Goal: Task Accomplishment & Management: Manage account settings

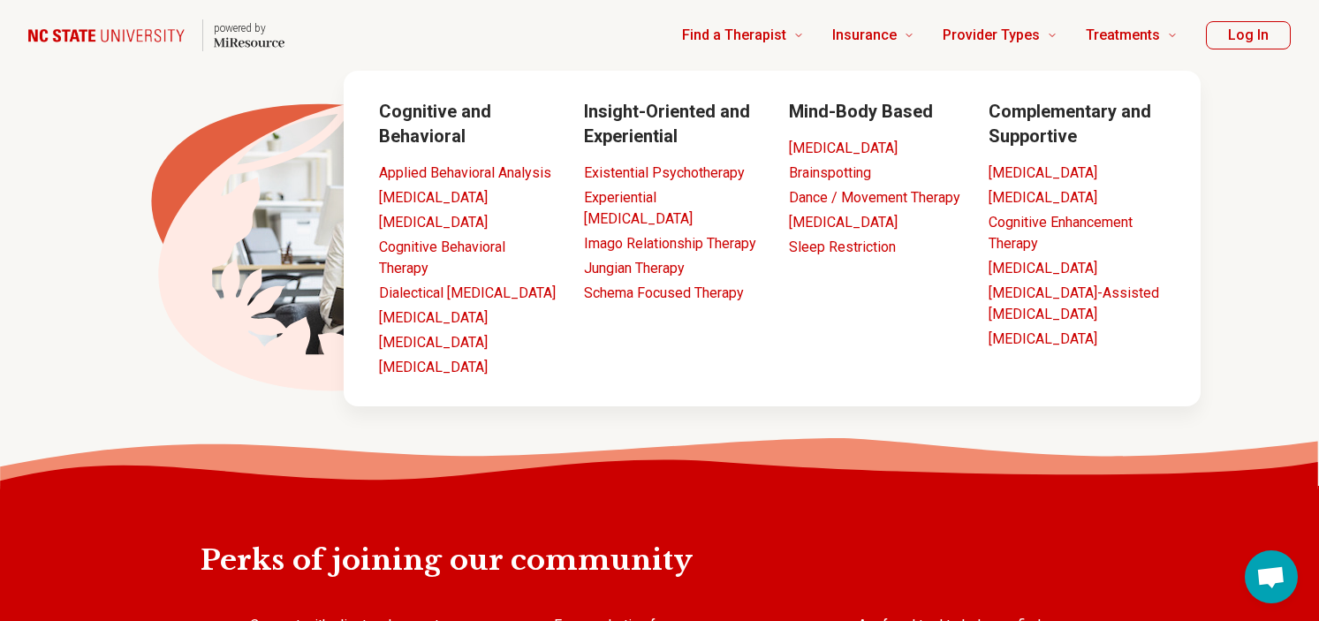
click at [1230, 37] on button "Log In" at bounding box center [1248, 35] width 85 height 28
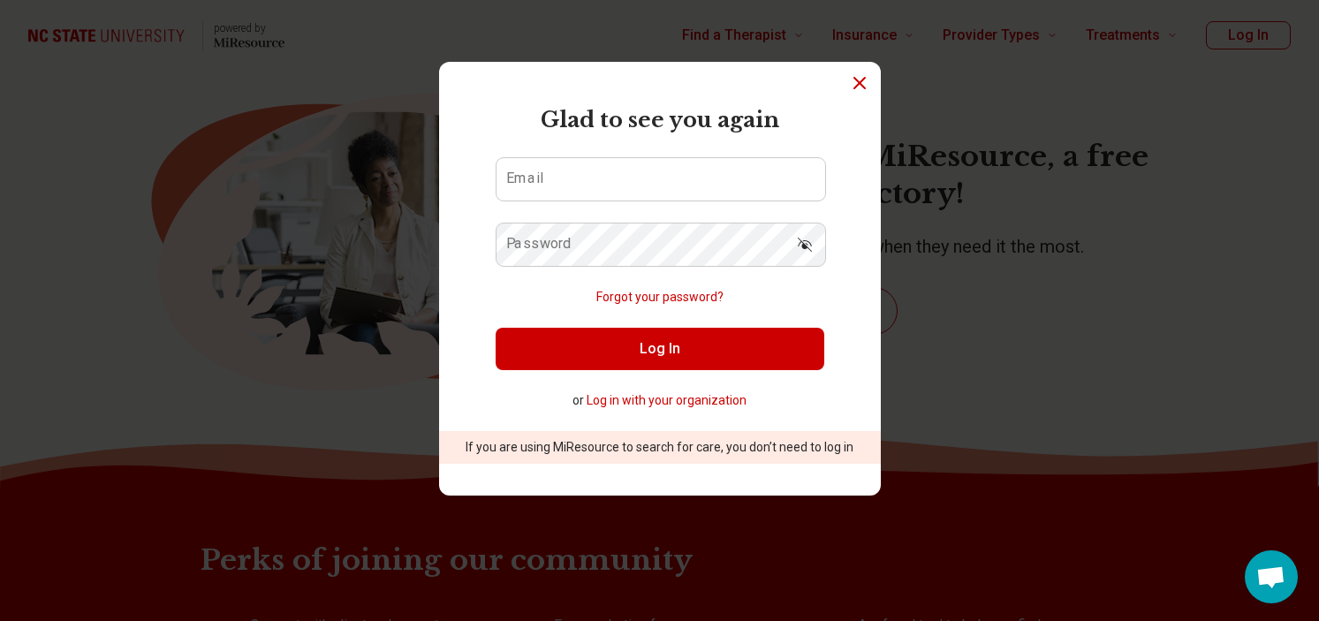
click at [675, 399] on button "Log in with your organization" at bounding box center [667, 400] width 160 height 19
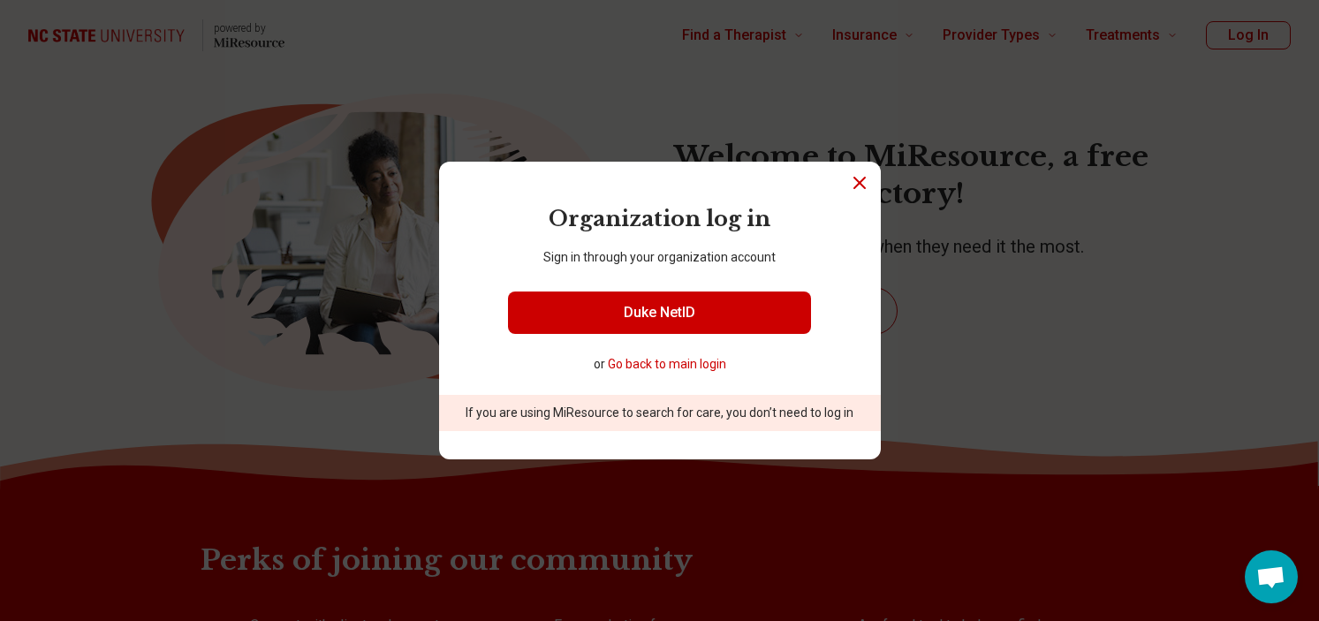
click at [681, 370] on button "Go back to main login" at bounding box center [667, 364] width 118 height 19
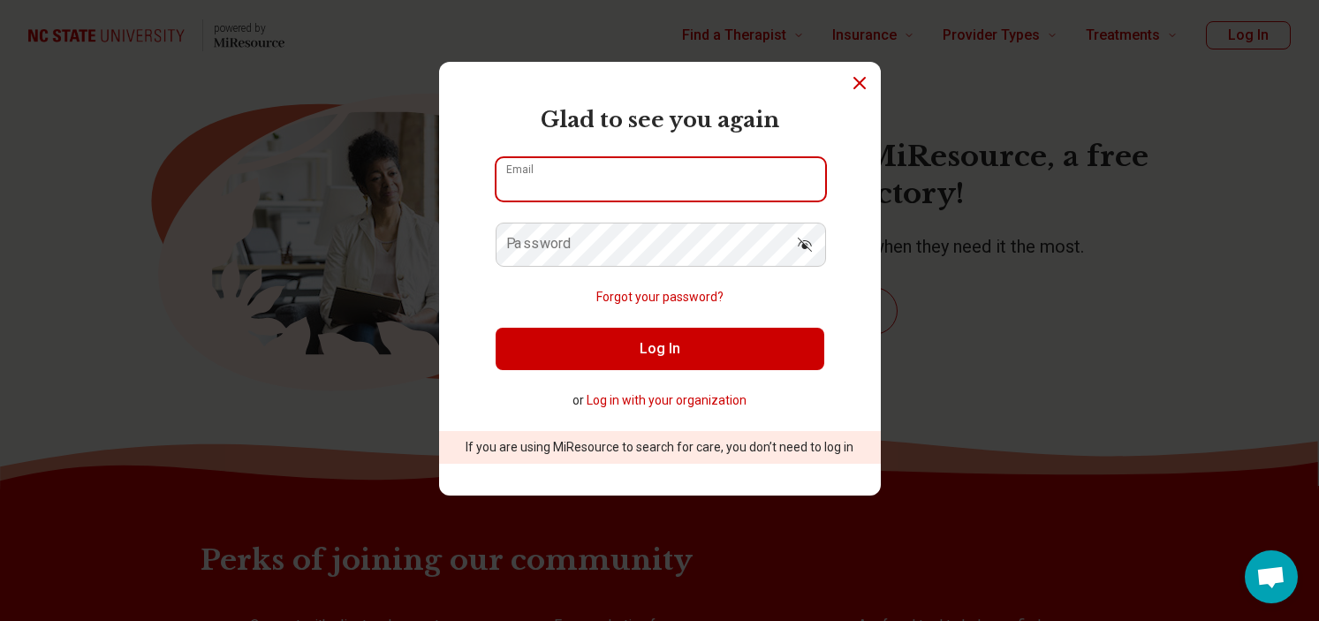
click at [635, 176] on input "Email" at bounding box center [661, 179] width 329 height 42
click at [630, 290] on button "Forgot your password?" at bounding box center [659, 297] width 127 height 19
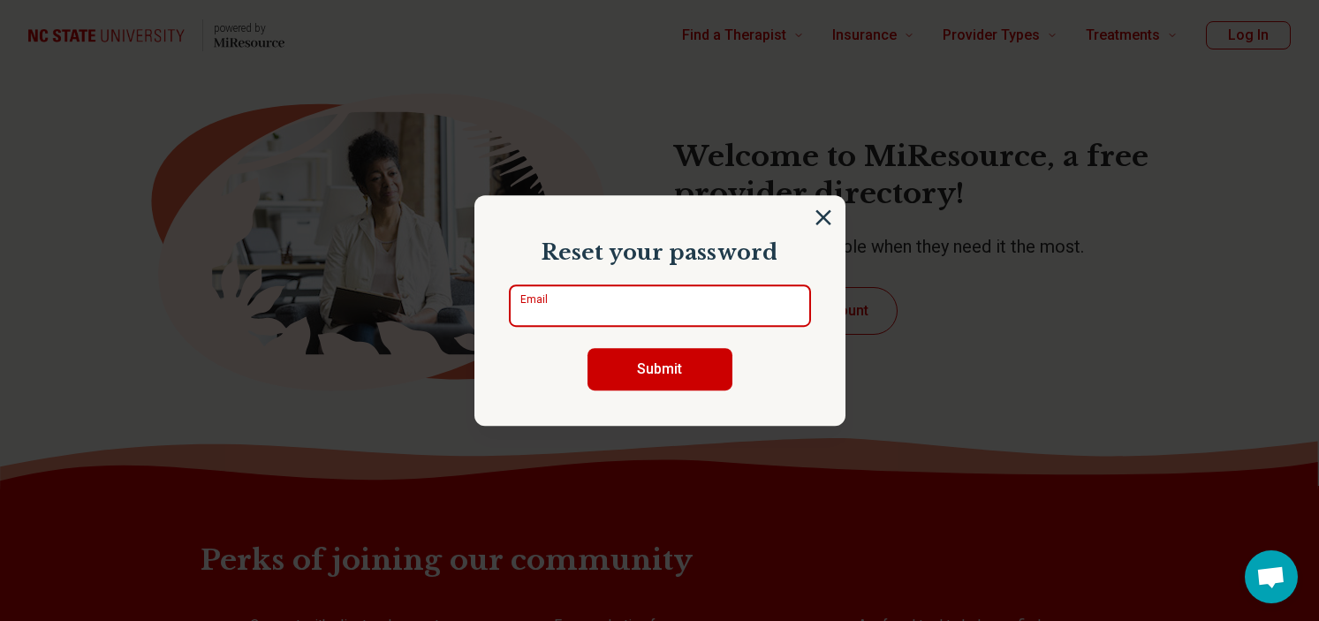
click at [681, 308] on input "Email" at bounding box center [660, 306] width 302 height 42
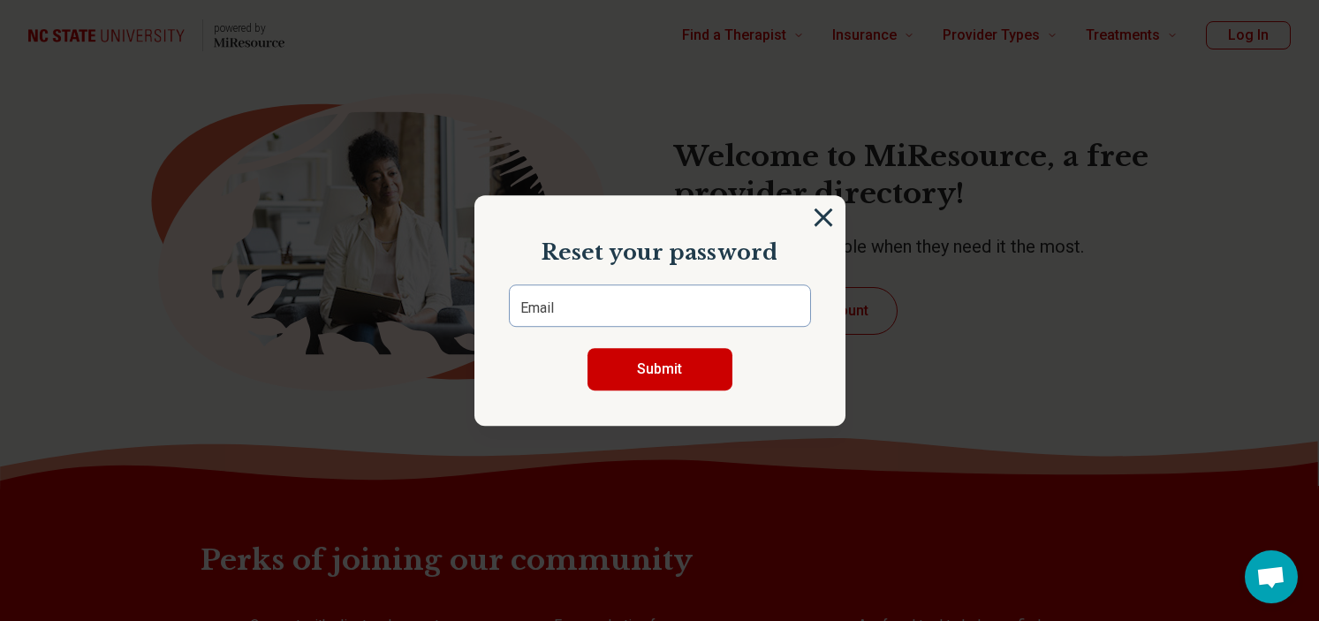
click at [827, 221] on img at bounding box center [823, 217] width 19 height 19
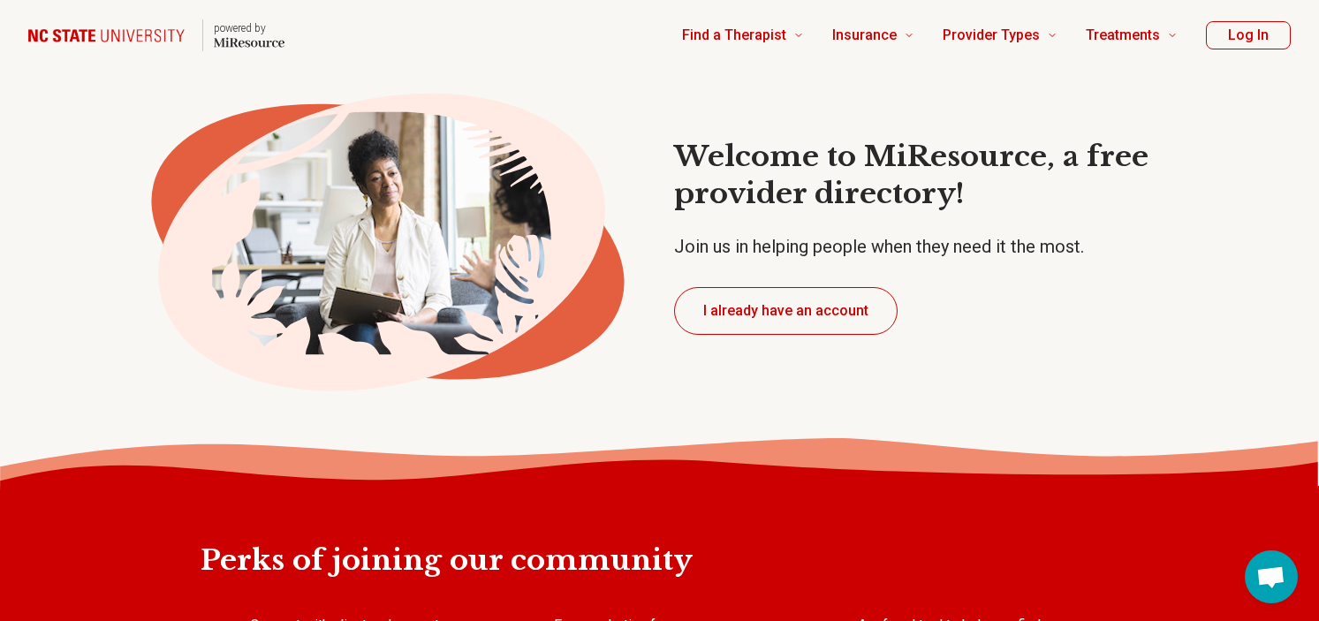
click at [1244, 34] on button "Log In" at bounding box center [1248, 35] width 85 height 28
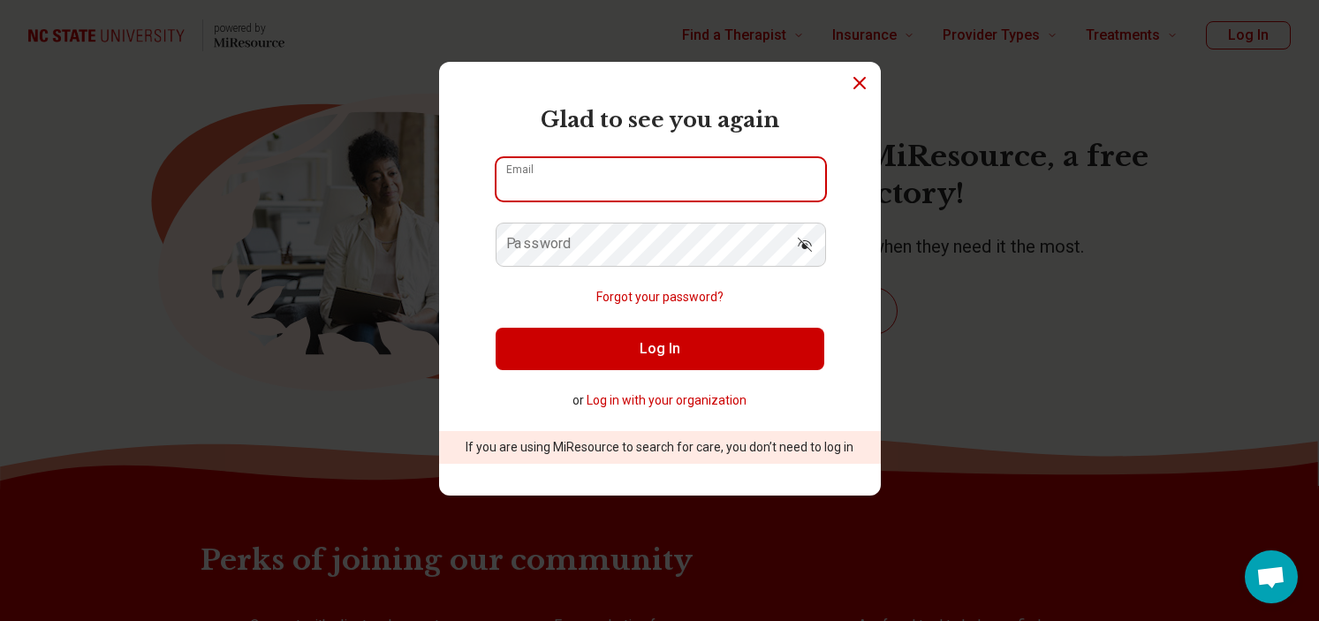
click at [717, 186] on input "Email" at bounding box center [661, 179] width 329 height 42
click at [542, 179] on input "Email" at bounding box center [661, 179] width 329 height 42
click at [523, 219] on form "Glad to see you again Email Password Forgot your password? Log In or Log in wit…" at bounding box center [660, 284] width 329 height 360
click at [539, 167] on input "Email" at bounding box center [661, 179] width 329 height 42
click at [581, 189] on input "Email" at bounding box center [661, 179] width 329 height 42
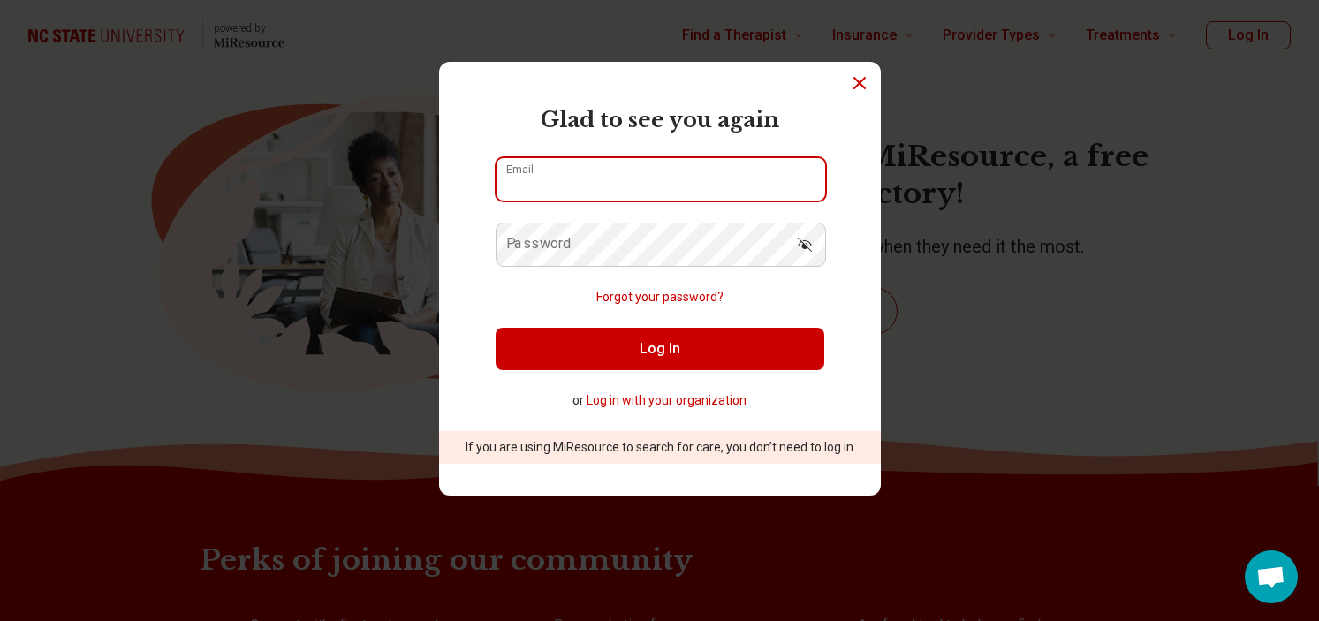
paste input "**********"
type input "**********"
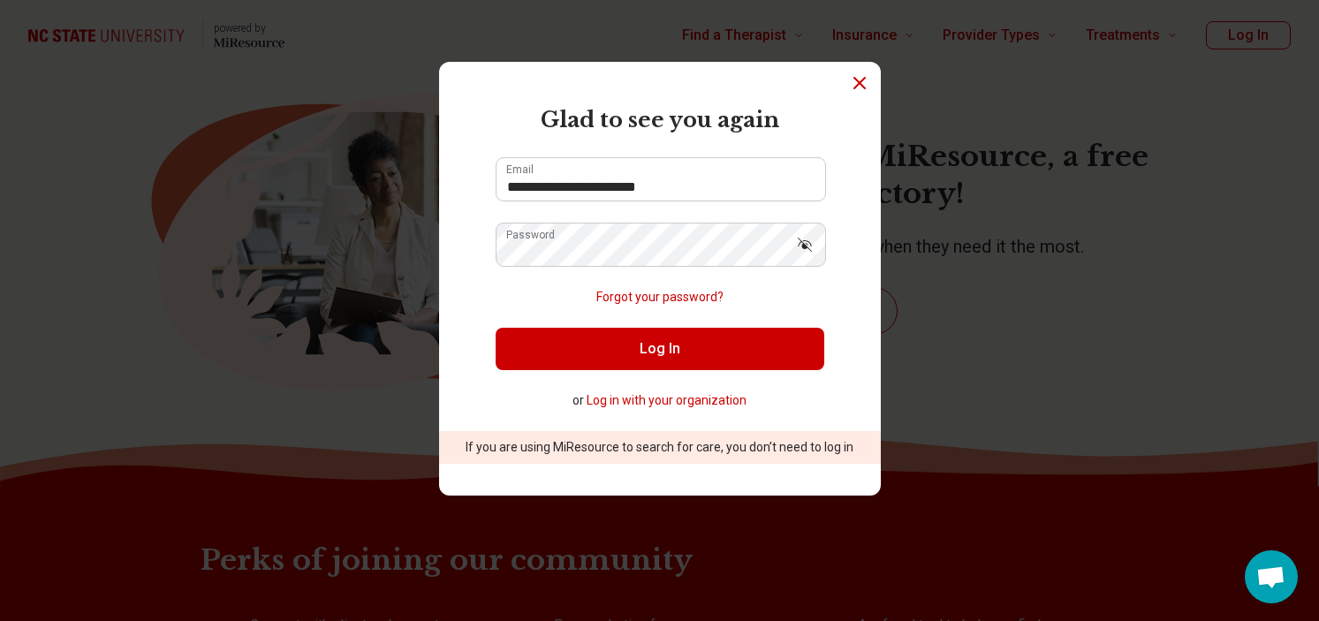
click at [597, 359] on button "Log In" at bounding box center [660, 349] width 329 height 42
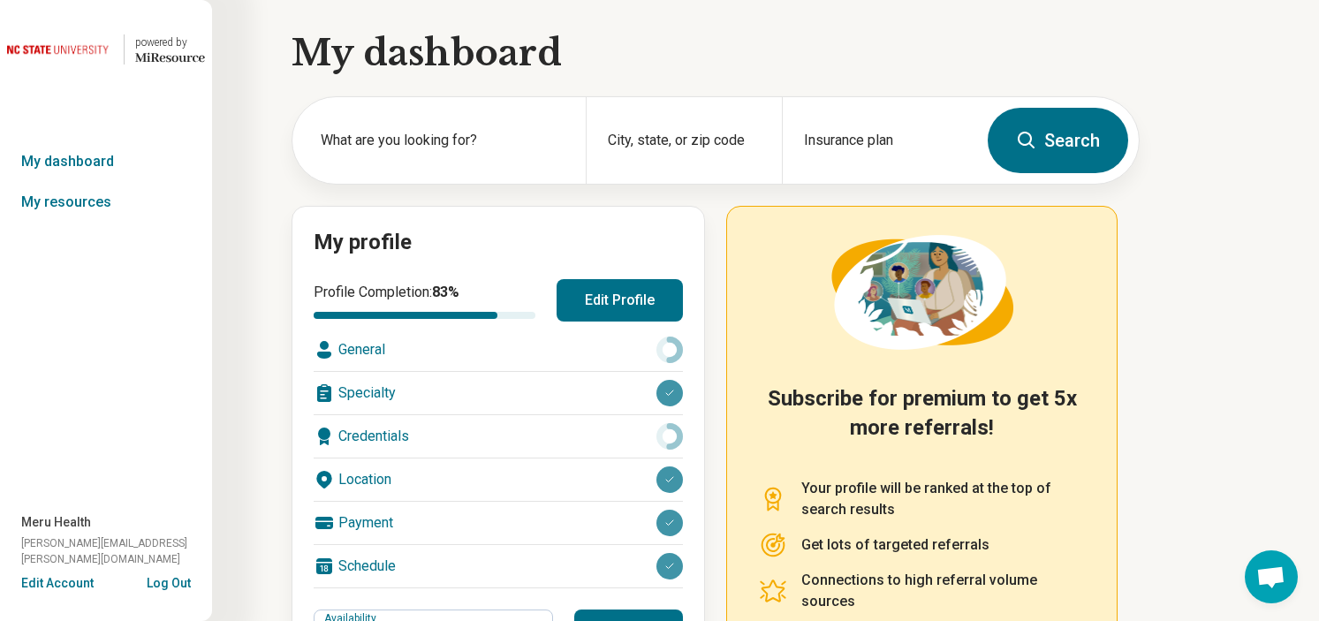
click at [606, 294] on button "Edit Profile" at bounding box center [620, 300] width 126 height 42
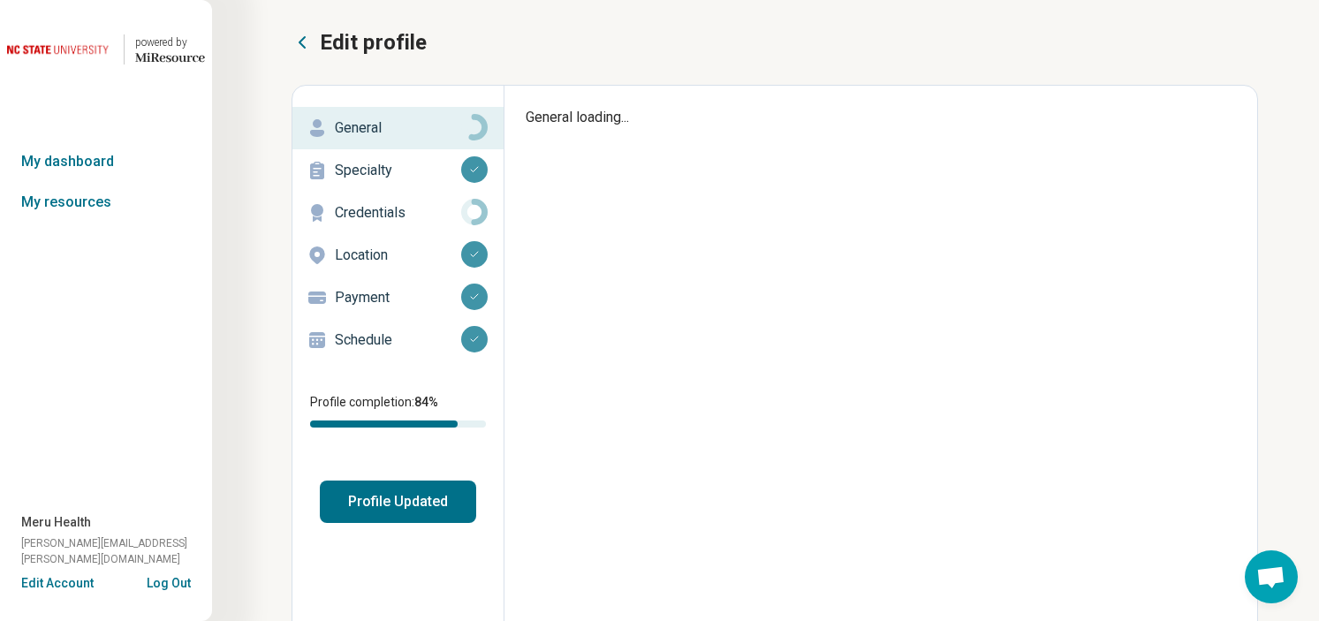
type textarea "*"
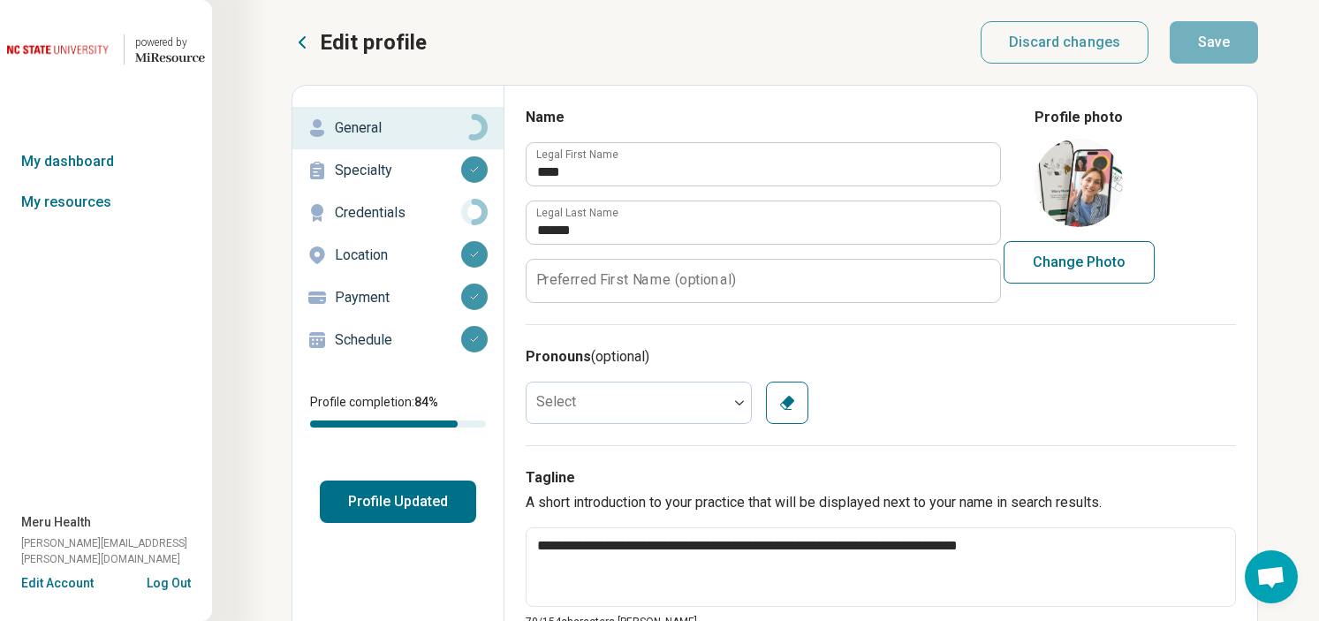
click at [420, 168] on p "Specialty" at bounding box center [398, 170] width 126 height 21
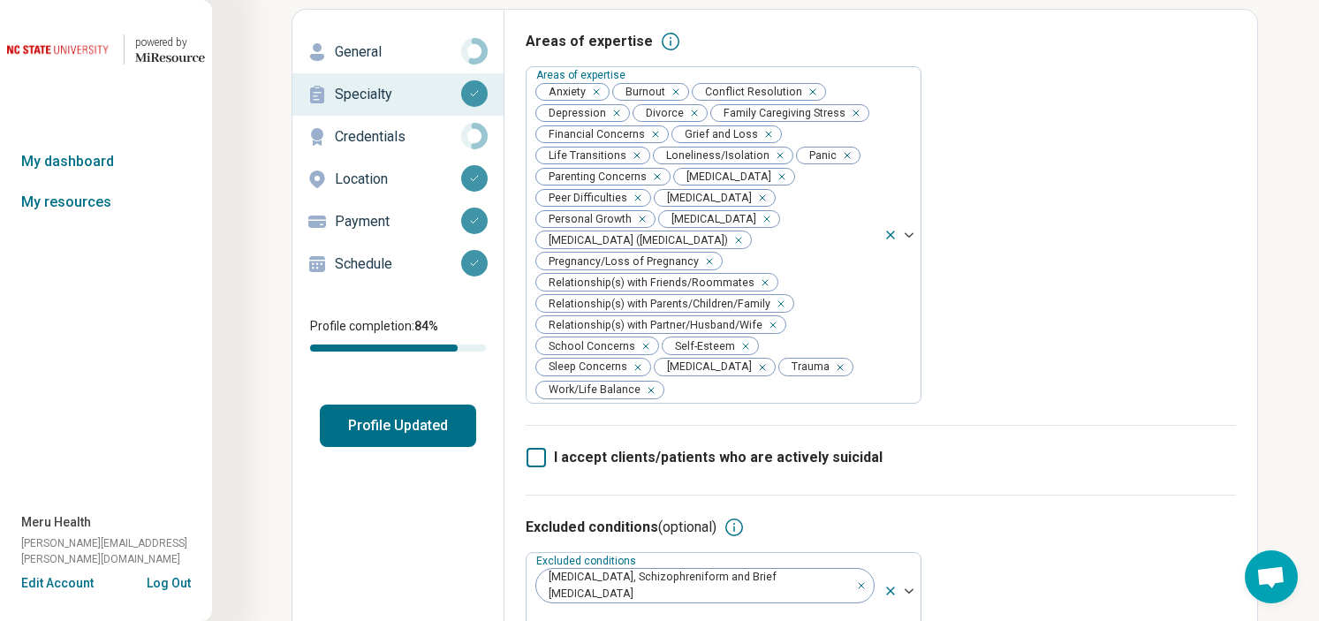
scroll to position [79, 0]
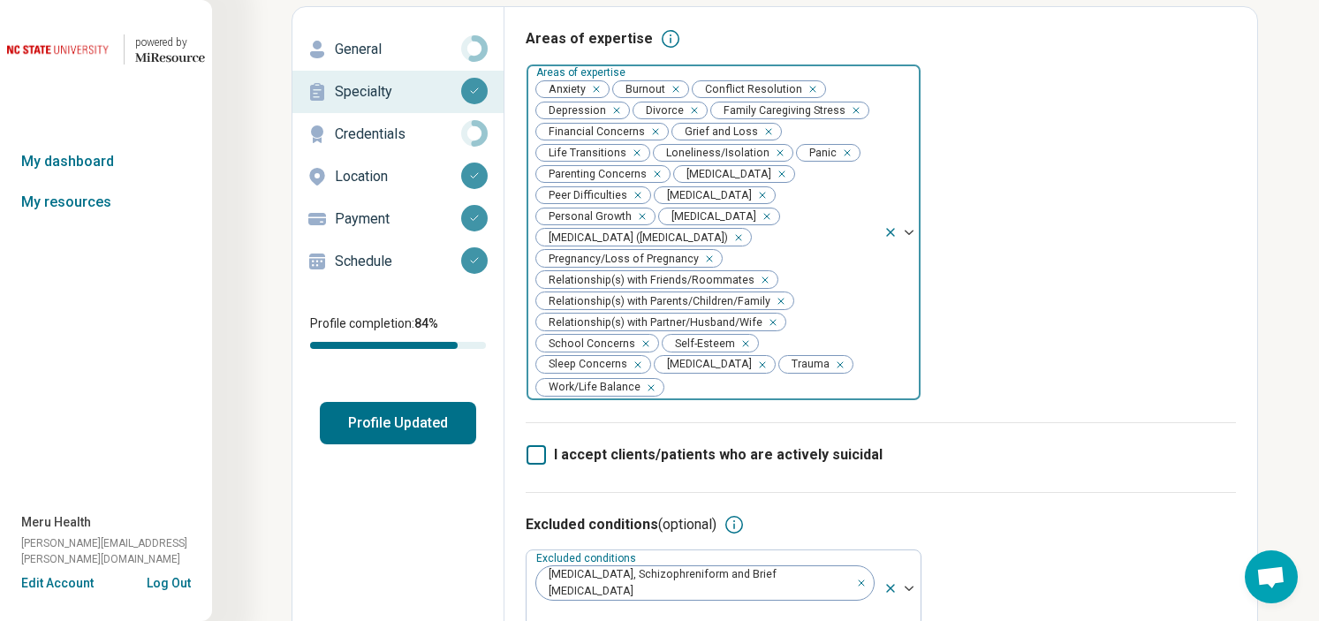
click at [863, 276] on div "Anxiety Burnout Conflict Resolution [MEDICAL_DATA] Divorce Family Caregiving St…" at bounding box center [705, 233] width 357 height 336
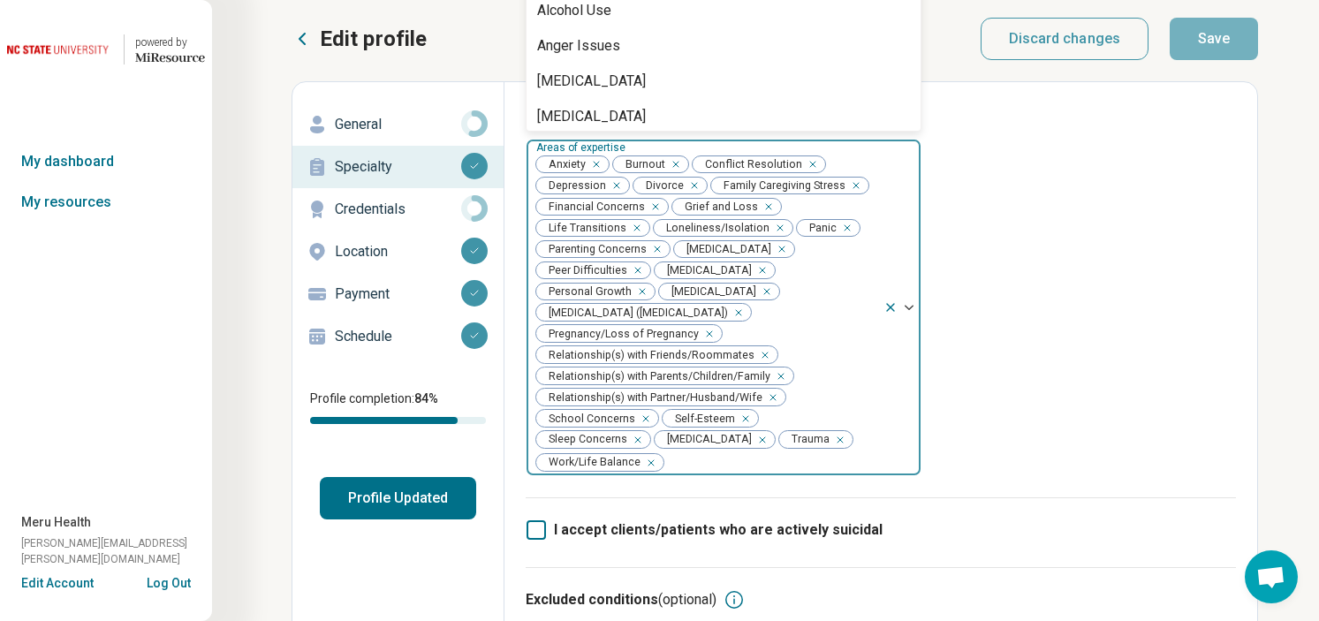
scroll to position [0, 0]
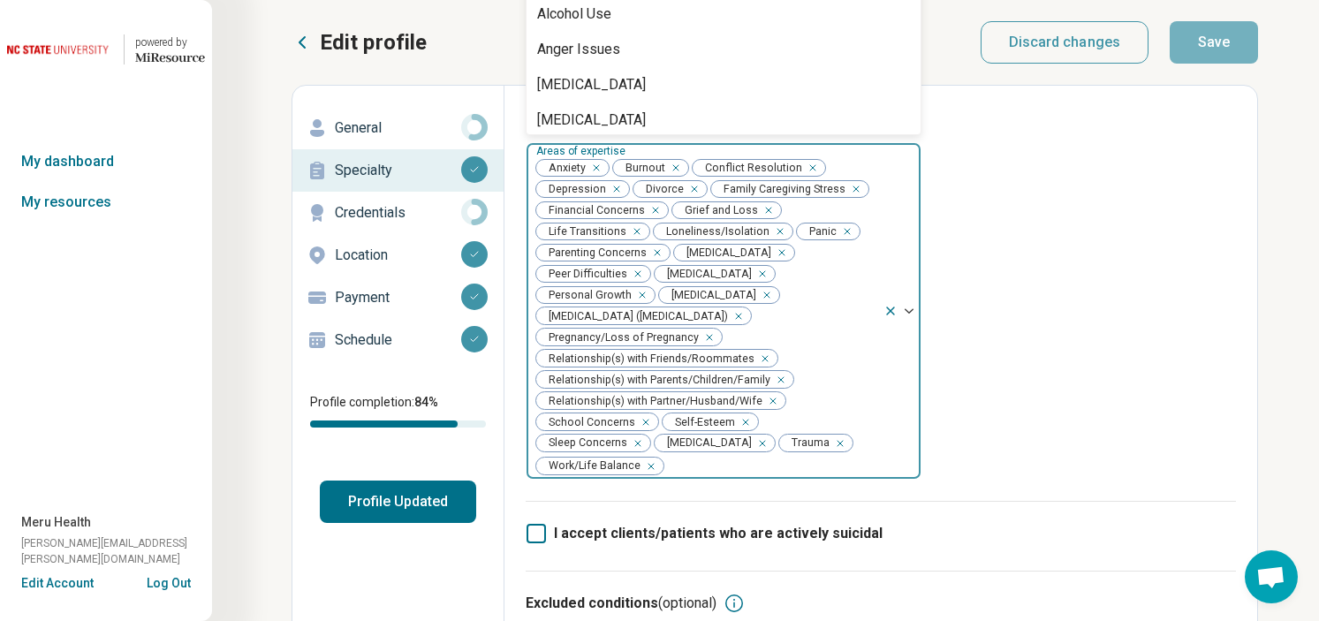
click at [908, 300] on div at bounding box center [902, 311] width 37 height 336
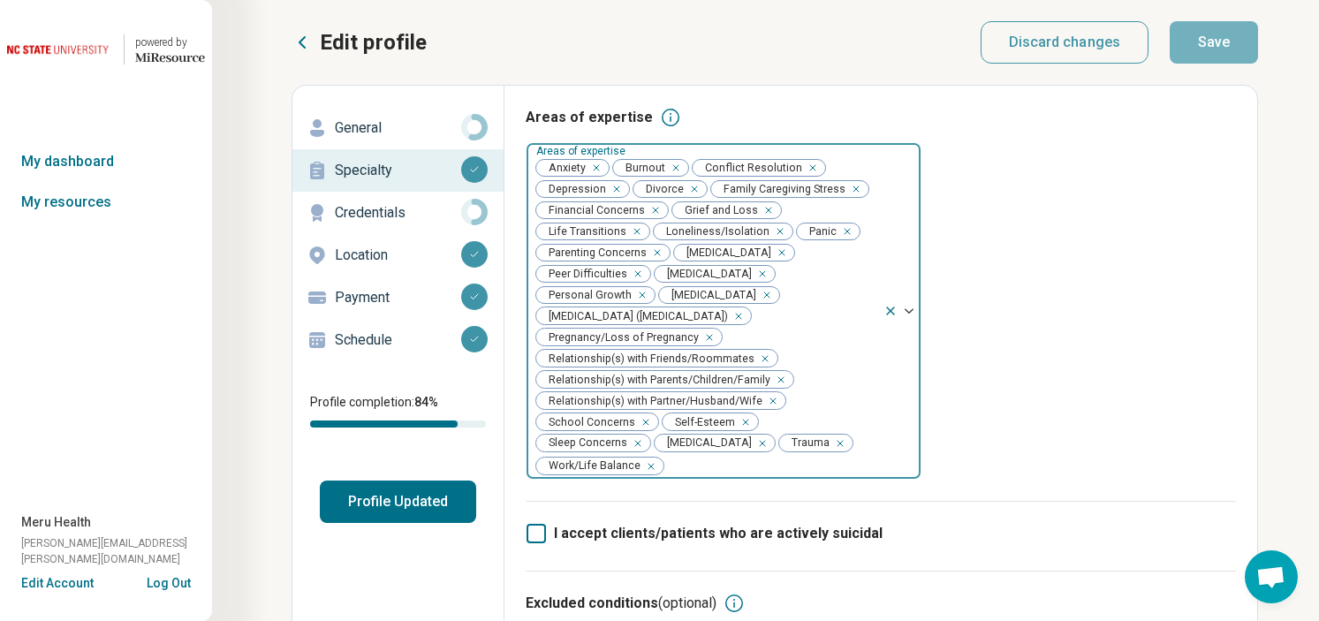
click at [908, 308] on img at bounding box center [909, 310] width 9 height 5
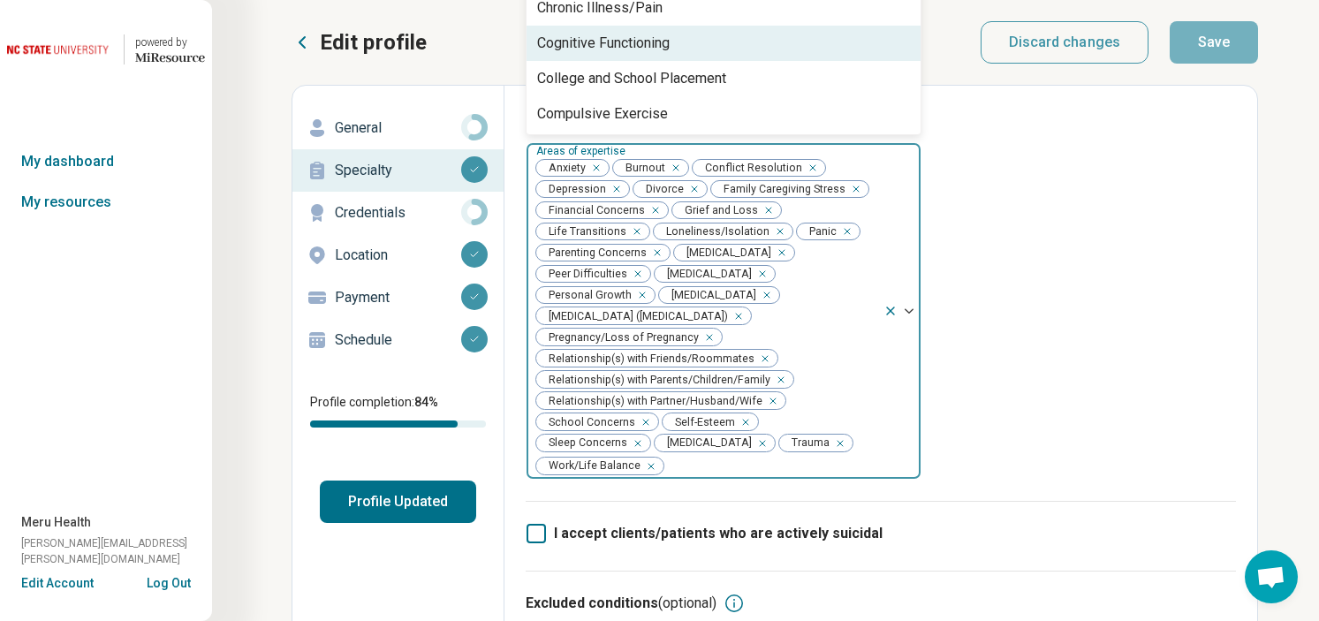
scroll to position [643, 0]
click at [789, 47] on div "Cognitive Functioning" at bounding box center [724, 42] width 394 height 35
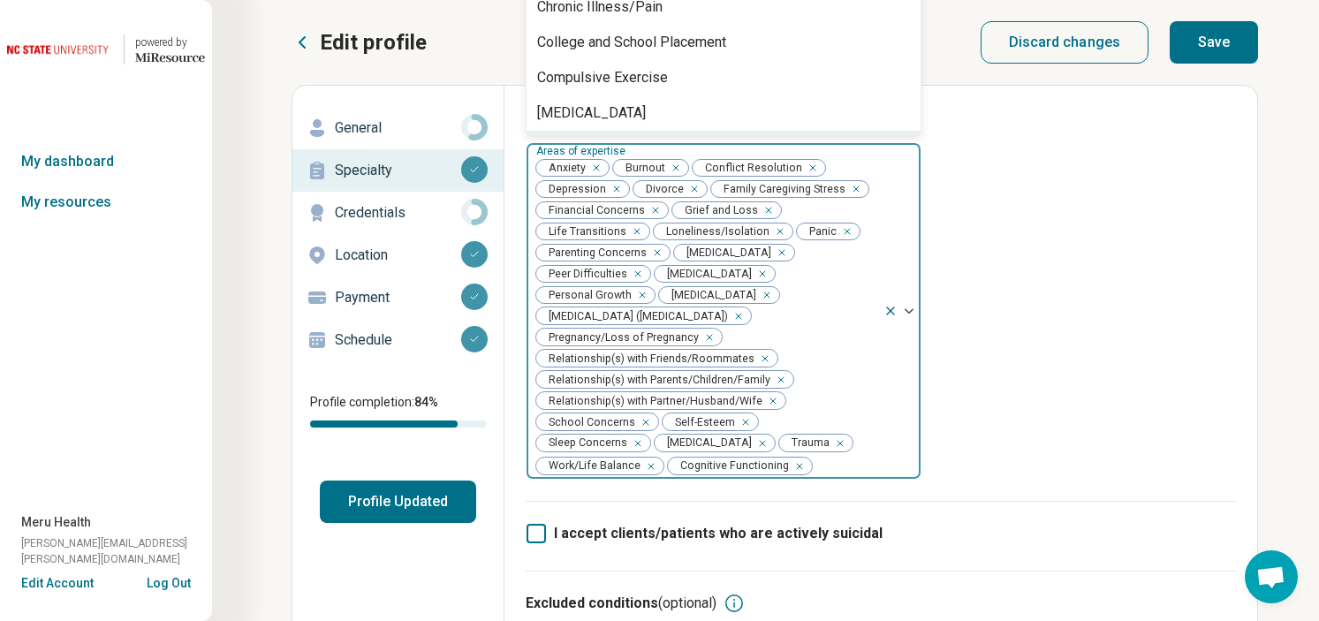
click at [969, 171] on div "Areas of expertise option Cognitive Functioning, selected. Disability, 27 of 71…" at bounding box center [881, 304] width 710 height 394
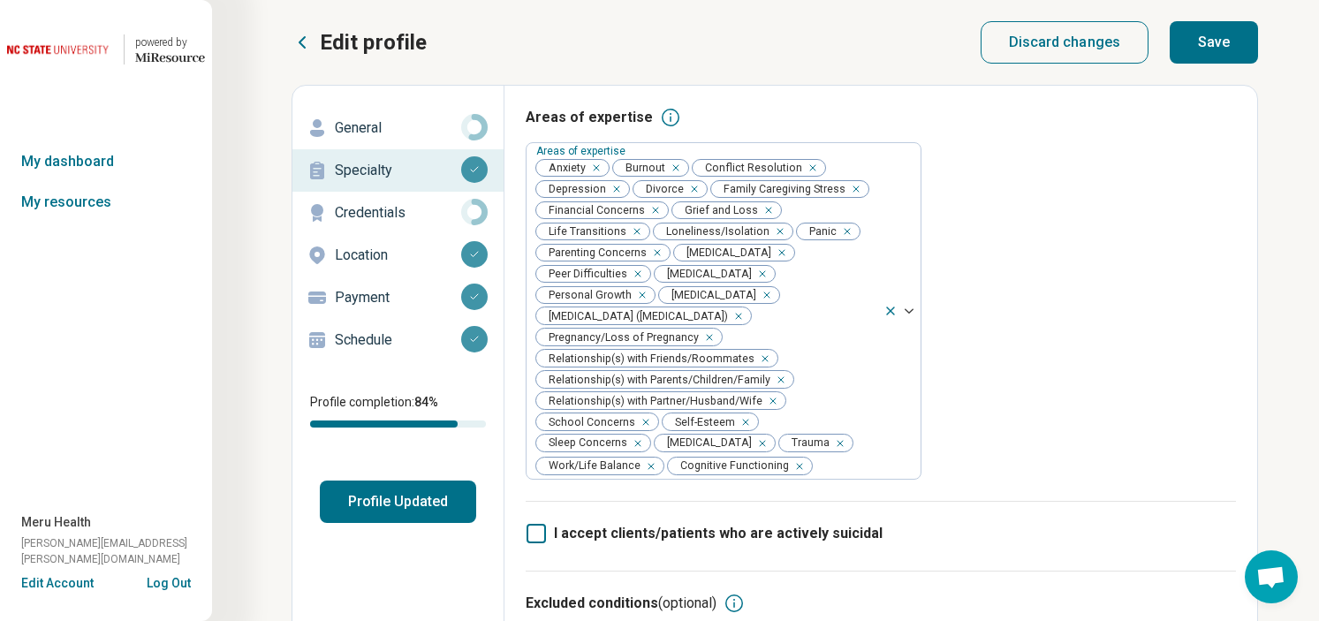
click at [1222, 40] on button "Save" at bounding box center [1214, 42] width 88 height 42
click at [375, 249] on p "Location" at bounding box center [398, 255] width 126 height 21
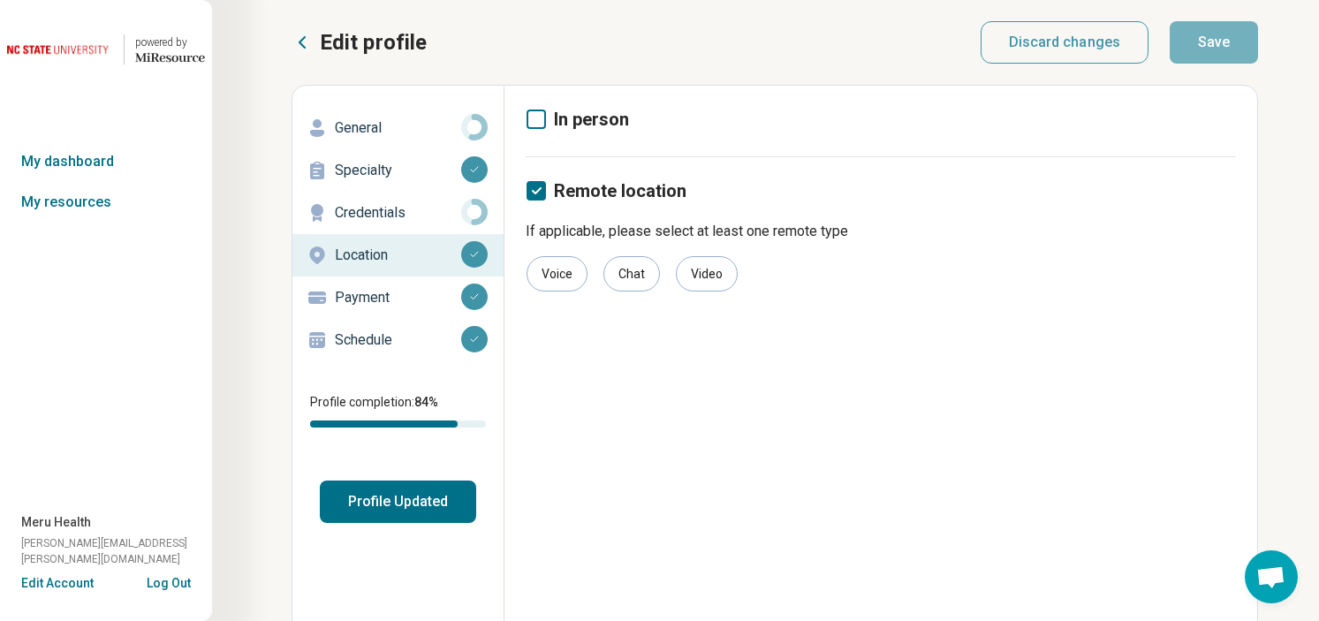
click at [376, 333] on p "Schedule" at bounding box center [398, 340] width 126 height 21
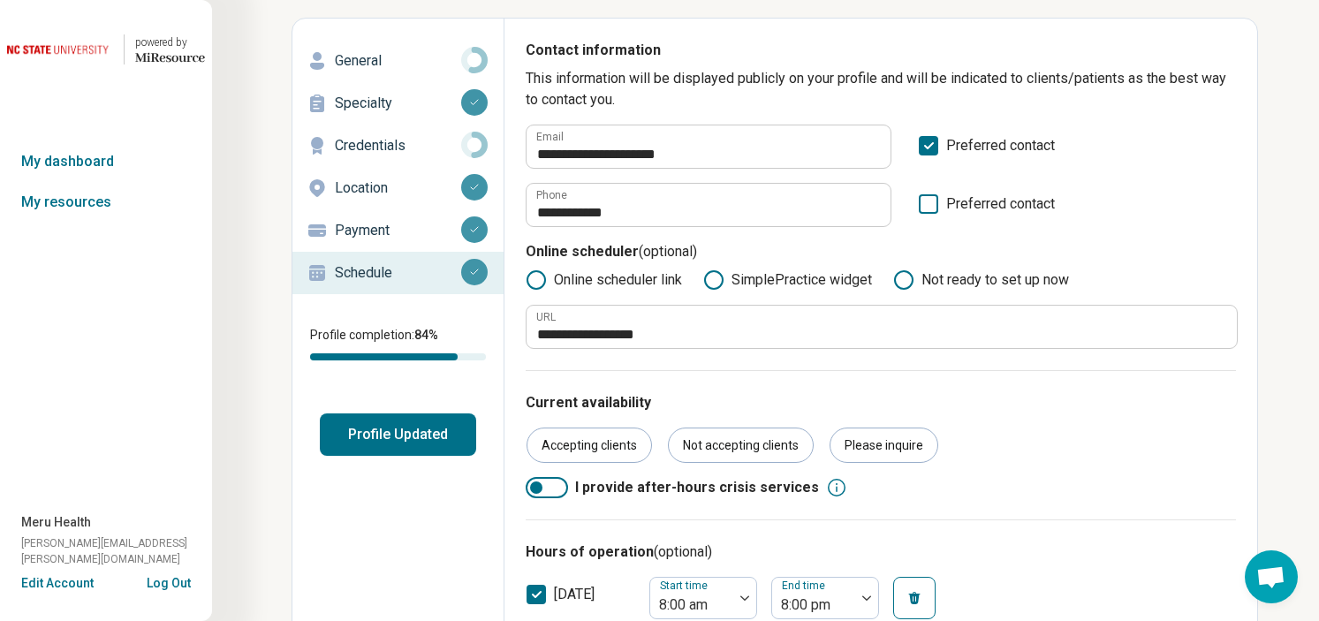
scroll to position [69, 0]
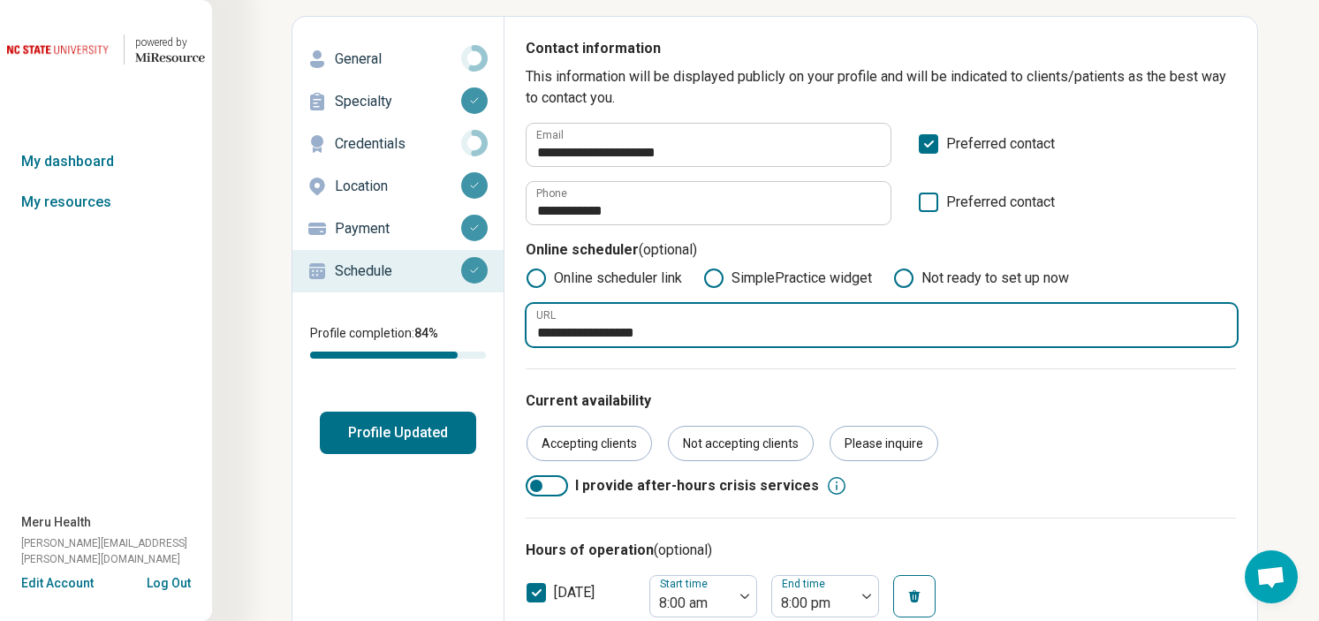
click at [650, 335] on input "**********" at bounding box center [882, 325] width 710 height 42
